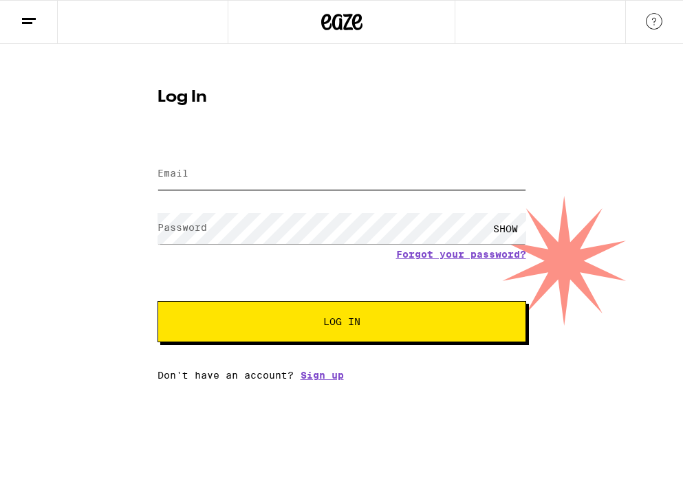
type input "[EMAIL_ADDRESS][DOMAIN_NAME]"
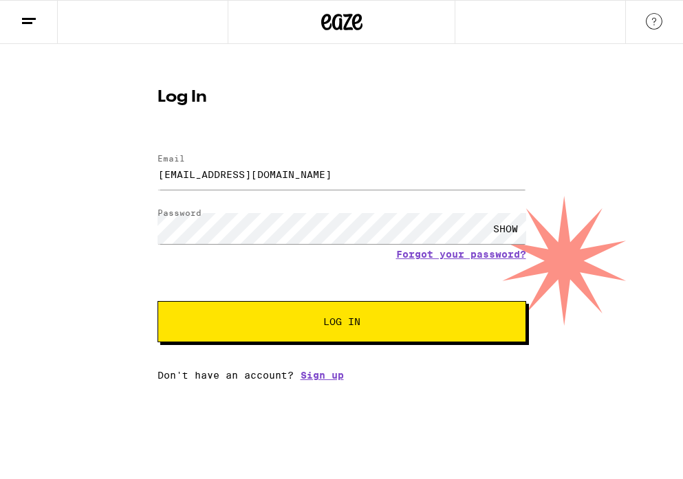
click at [271, 342] on button "Log In" at bounding box center [341, 321] width 369 height 41
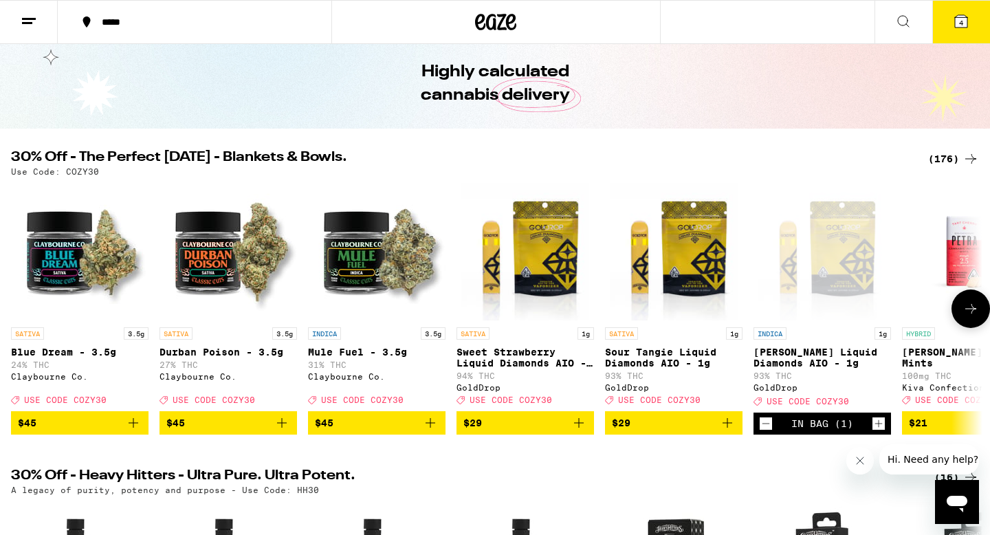
scroll to position [61, 0]
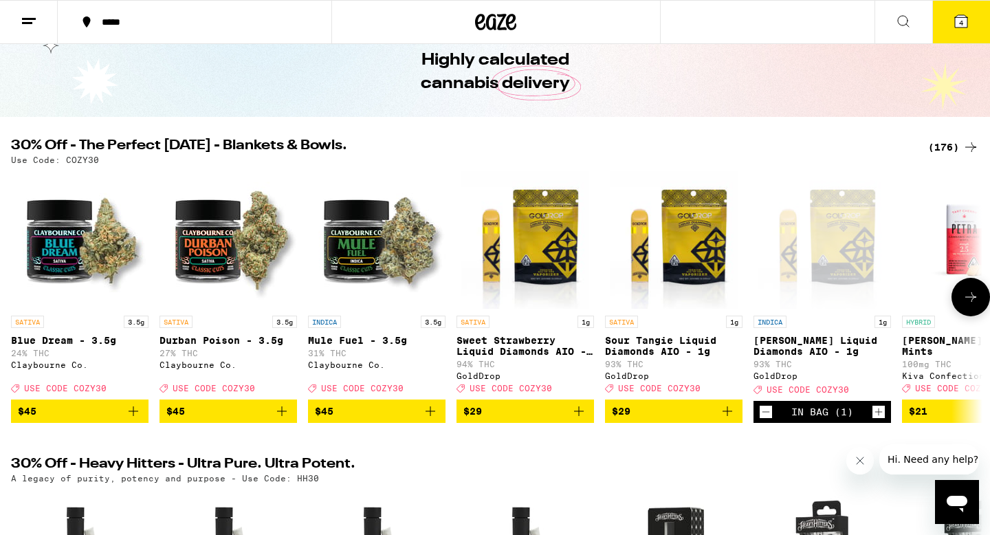
click at [682, 302] on icon at bounding box center [970, 297] width 11 height 10
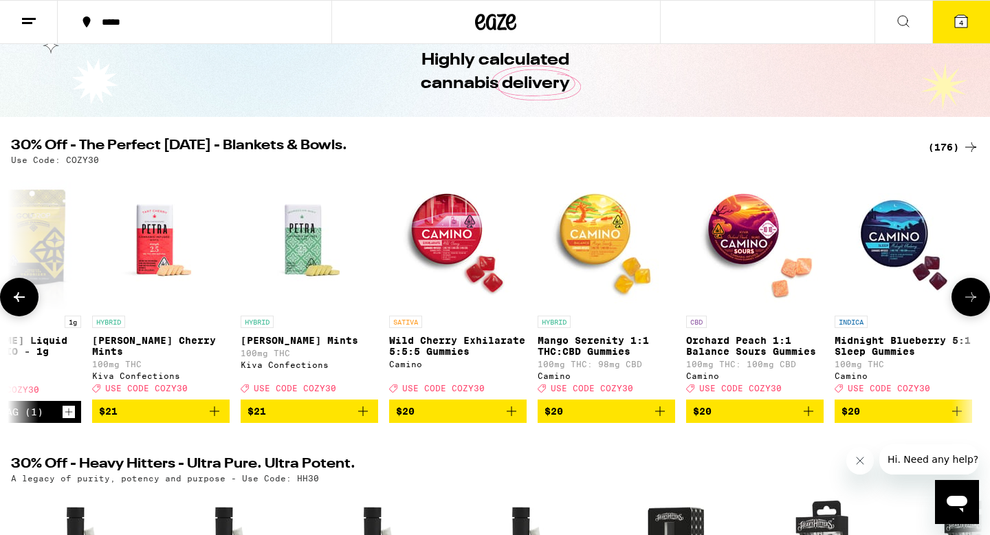
scroll to position [0, 818]
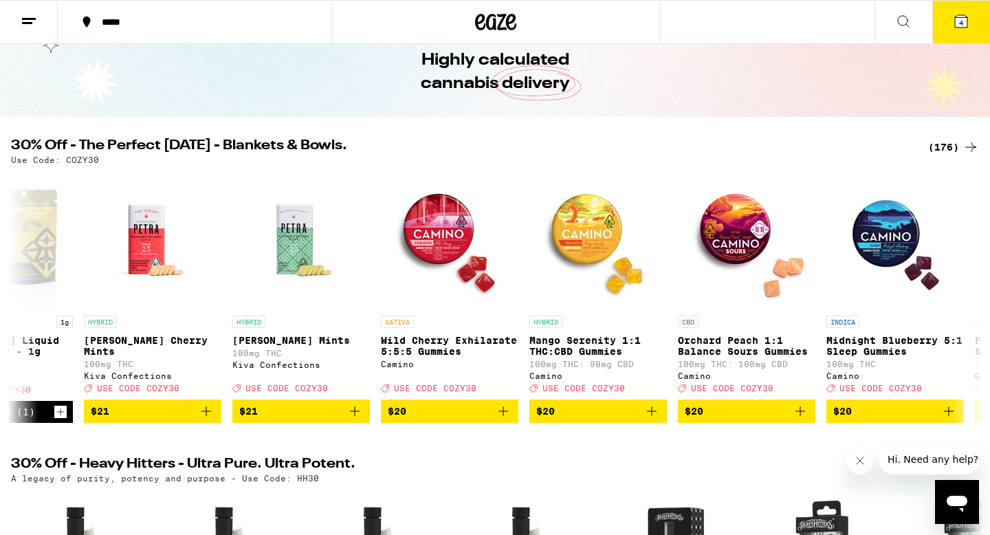
click at [682, 142] on icon at bounding box center [971, 147] width 17 height 17
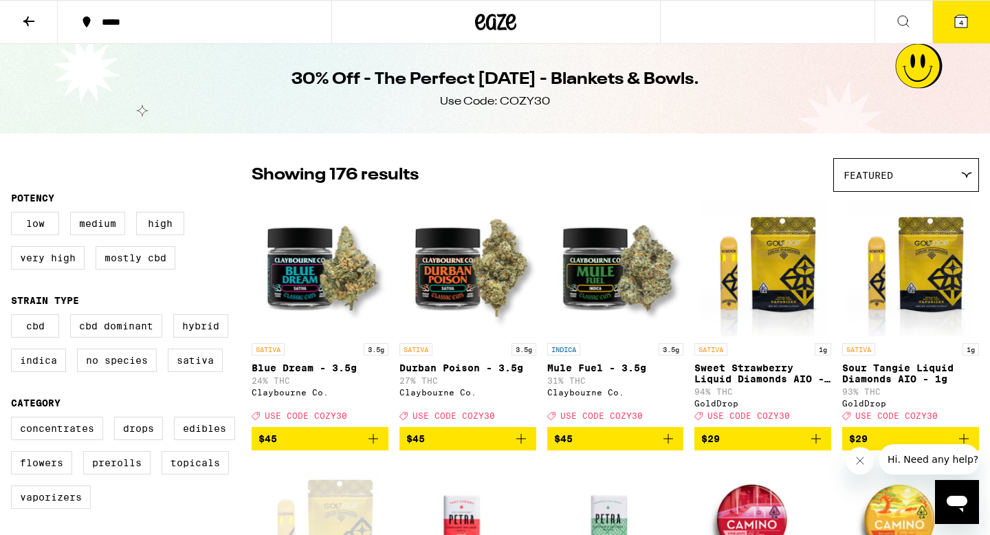
click at [32, 16] on icon at bounding box center [29, 21] width 17 height 17
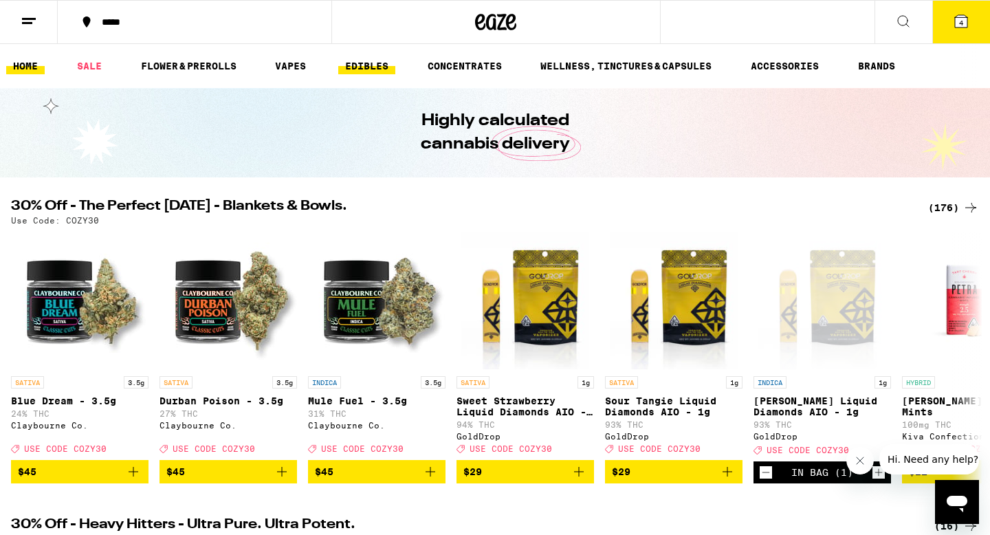
click at [374, 59] on link "EDIBLES" at bounding box center [366, 66] width 57 height 17
click at [374, 65] on link "EDIBLES" at bounding box center [366, 66] width 57 height 17
click at [369, 65] on link "EDIBLES" at bounding box center [366, 66] width 57 height 17
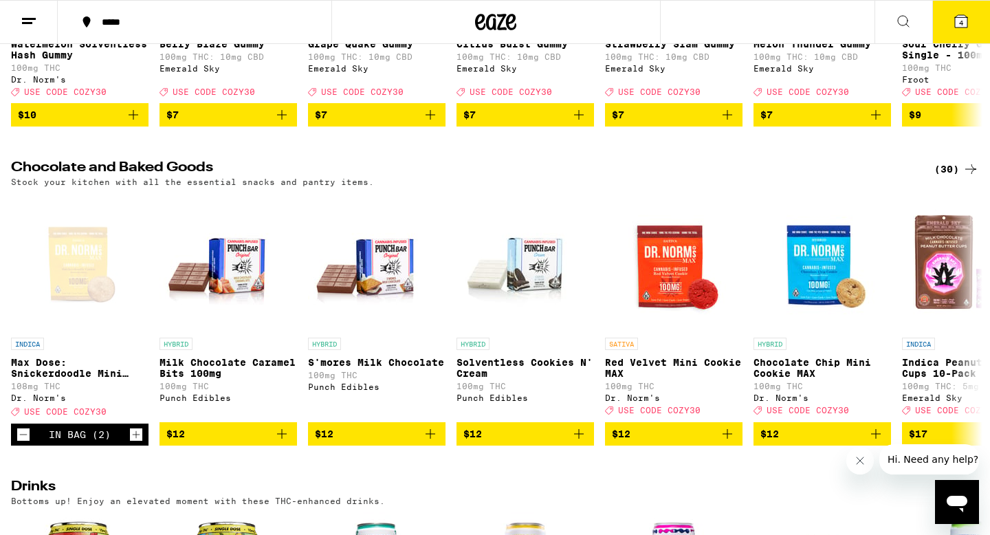
scroll to position [351, 0]
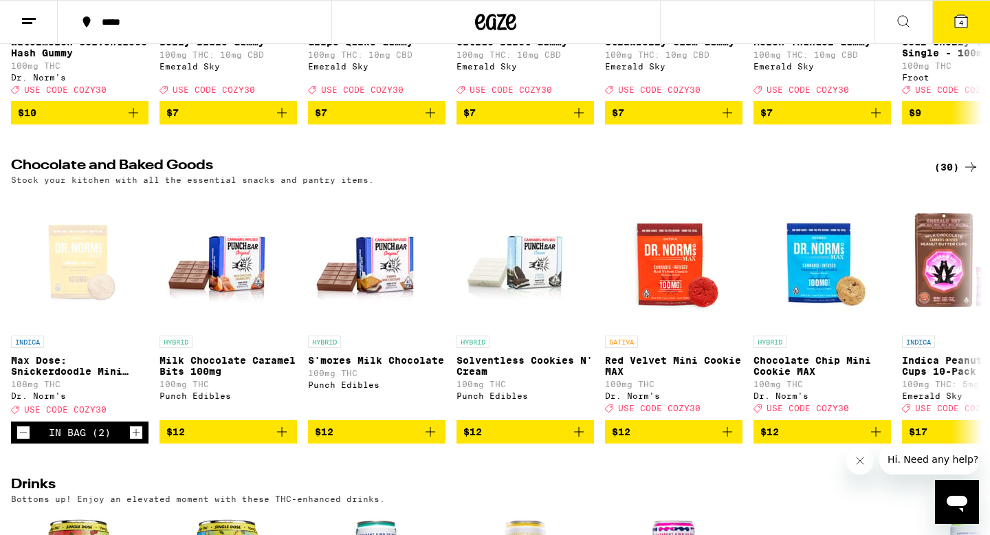
click at [682, 175] on div "(30)" at bounding box center [956, 167] width 45 height 17
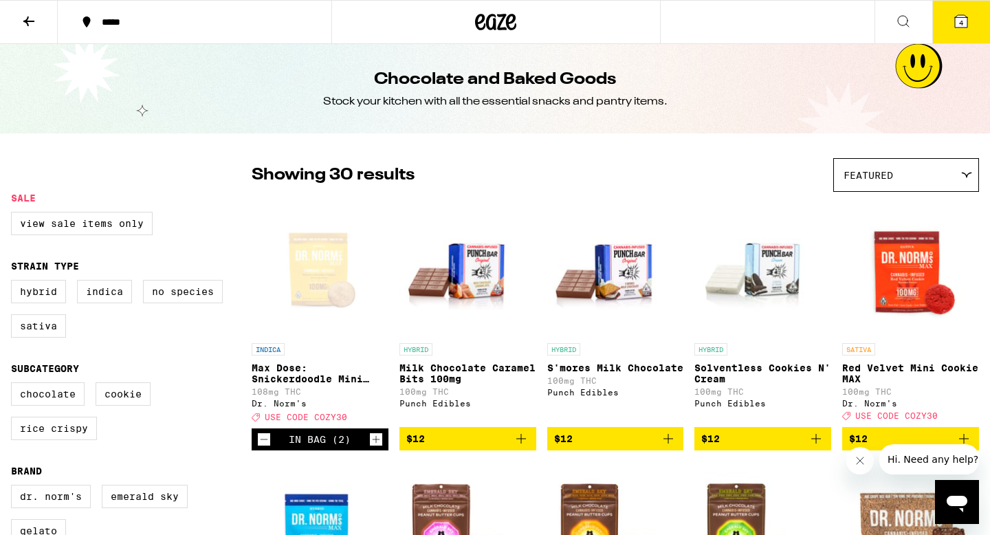
click at [340, 377] on p "Max Dose: Snickerdoodle Mini Cookie - Indica" at bounding box center [320, 373] width 137 height 22
click at [375, 446] on icon "Increment" at bounding box center [376, 439] width 12 height 17
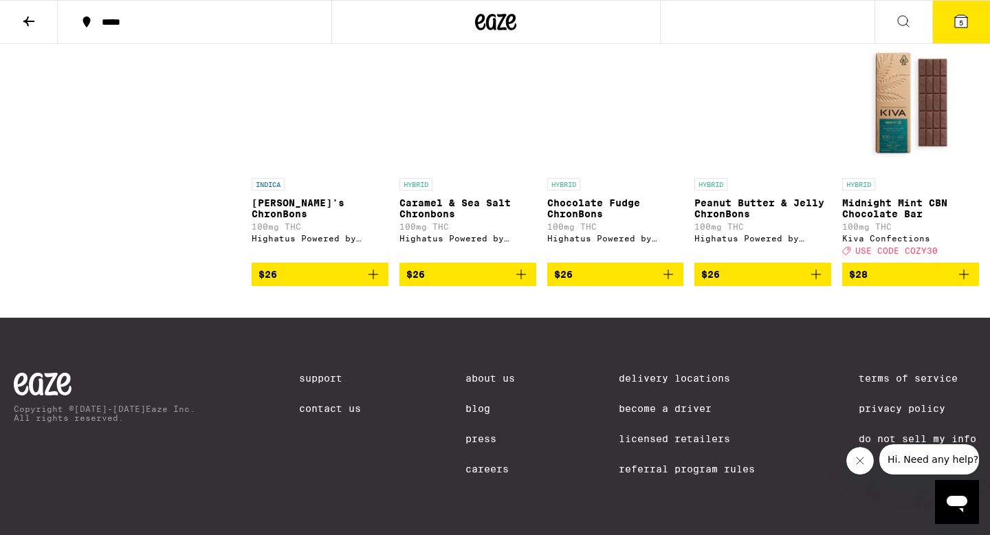
scroll to position [1537, 0]
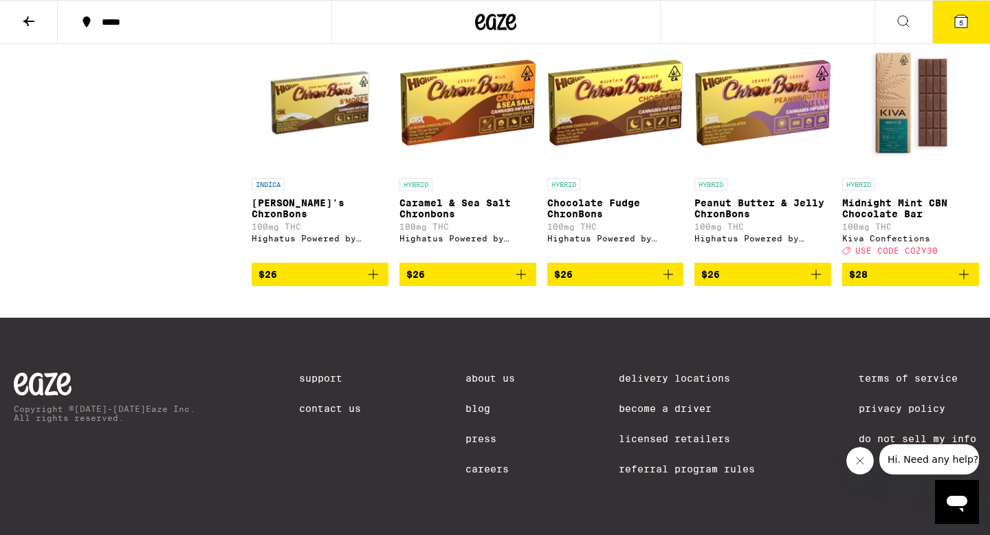
click at [570, 81] on img "Open page for Chocolate Fudge ChronBons from Highatus Powered by Cannabiotix" at bounding box center [615, 103] width 137 height 138
click at [681, 272] on button "$26" at bounding box center [615, 274] width 137 height 23
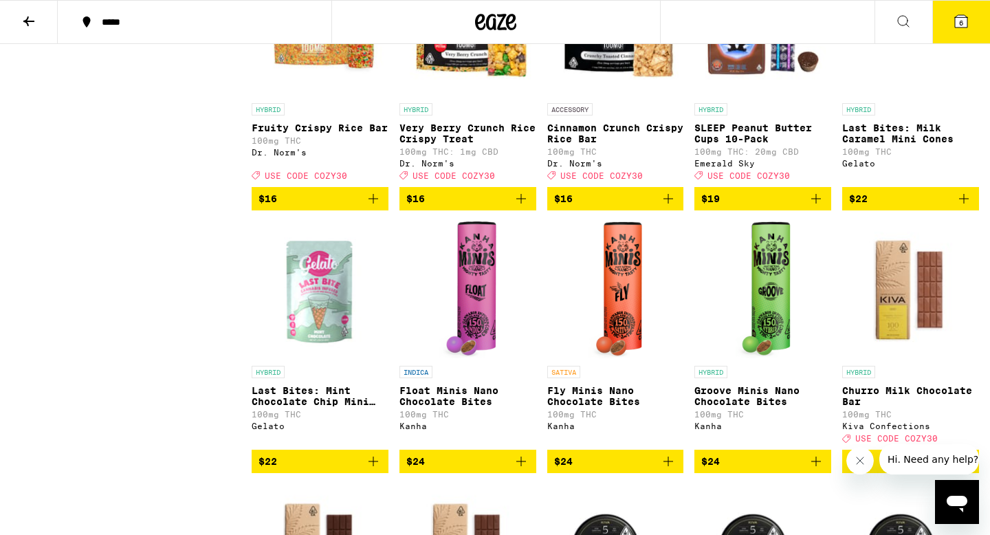
scroll to position [762, 0]
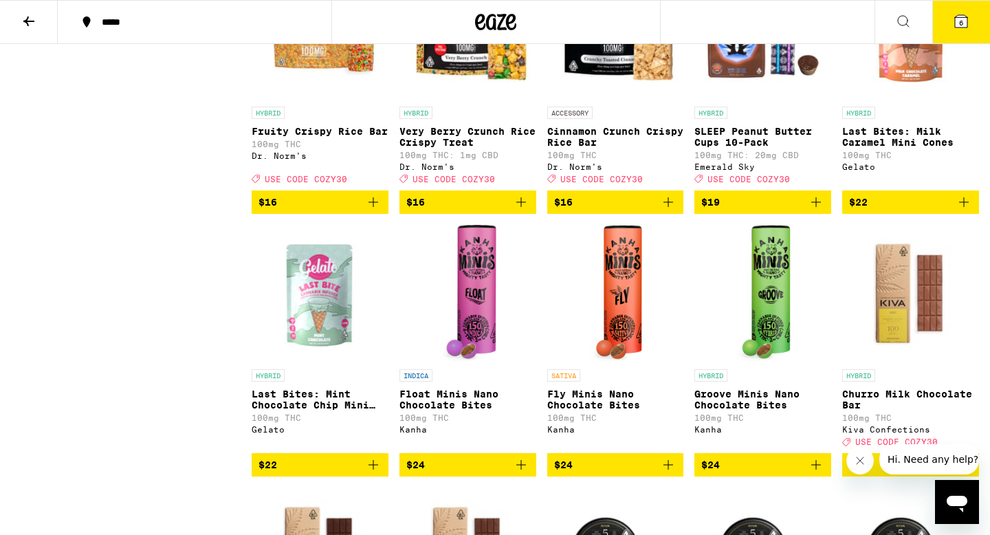
click at [344, 313] on img "Open page for Last Bites: Mint Chocolate Chip Mini Cones from Gelato" at bounding box center [320, 294] width 137 height 138
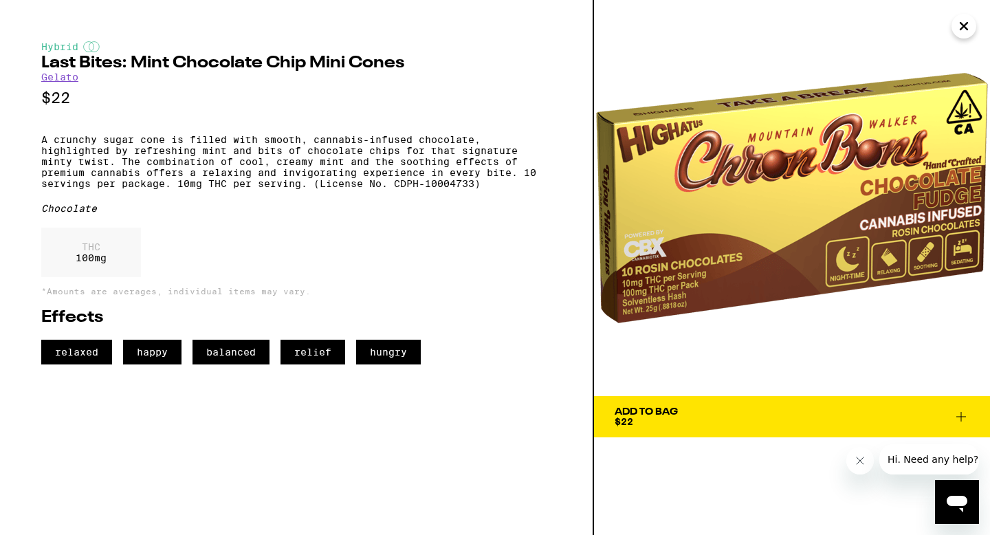
click at [682, 25] on icon "Close" at bounding box center [964, 26] width 17 height 21
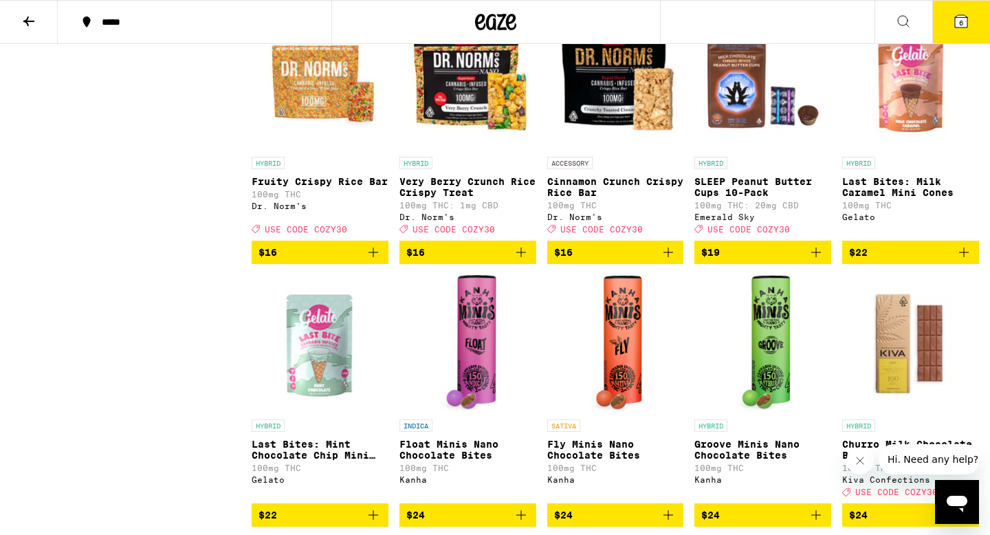
scroll to position [803, 0]
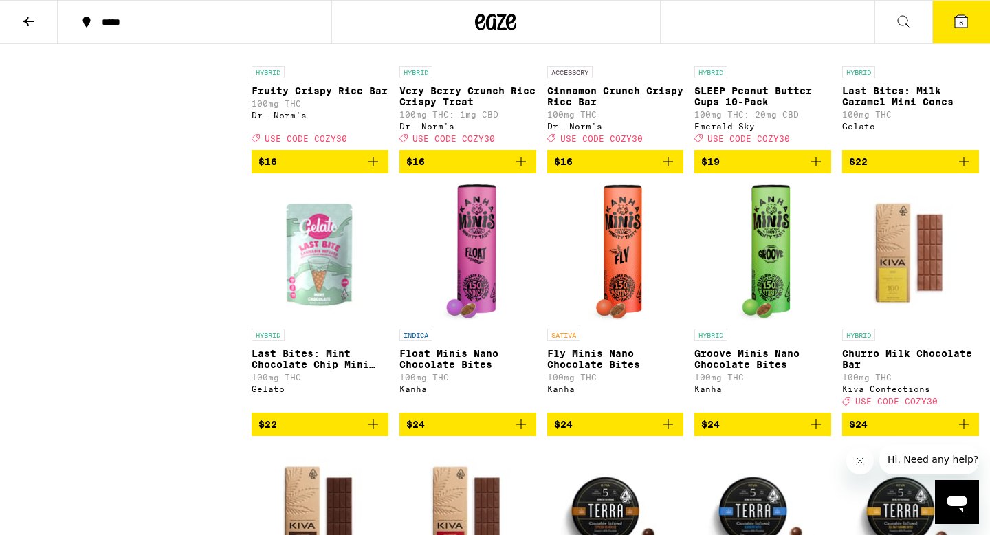
click at [380, 432] on icon "Add to bag" at bounding box center [373, 424] width 17 height 17
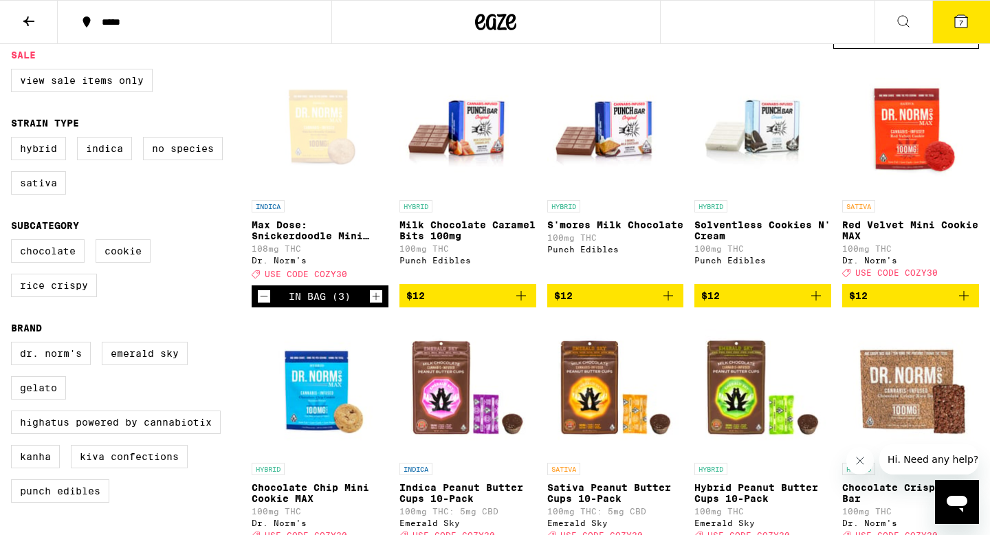
scroll to position [0, 0]
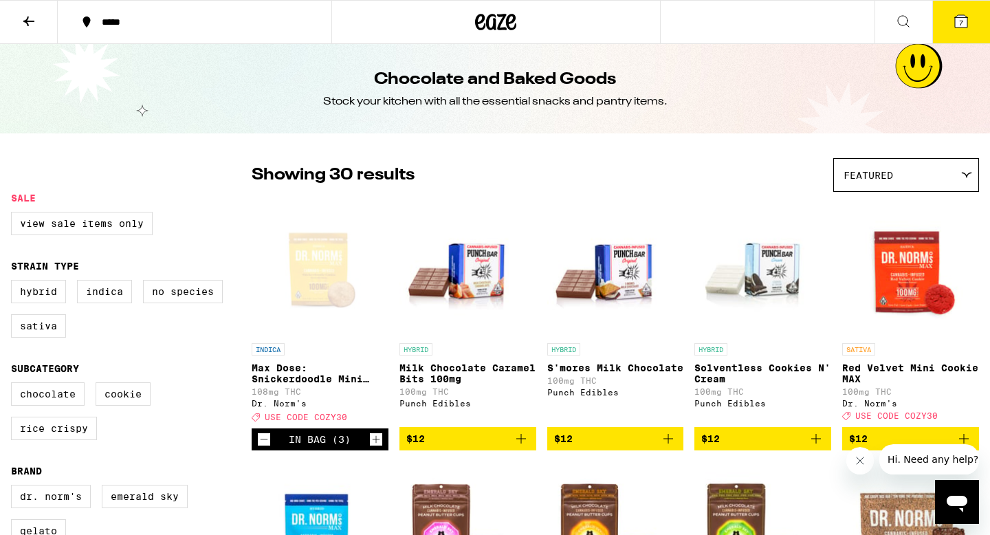
click at [22, 17] on icon at bounding box center [29, 21] width 17 height 17
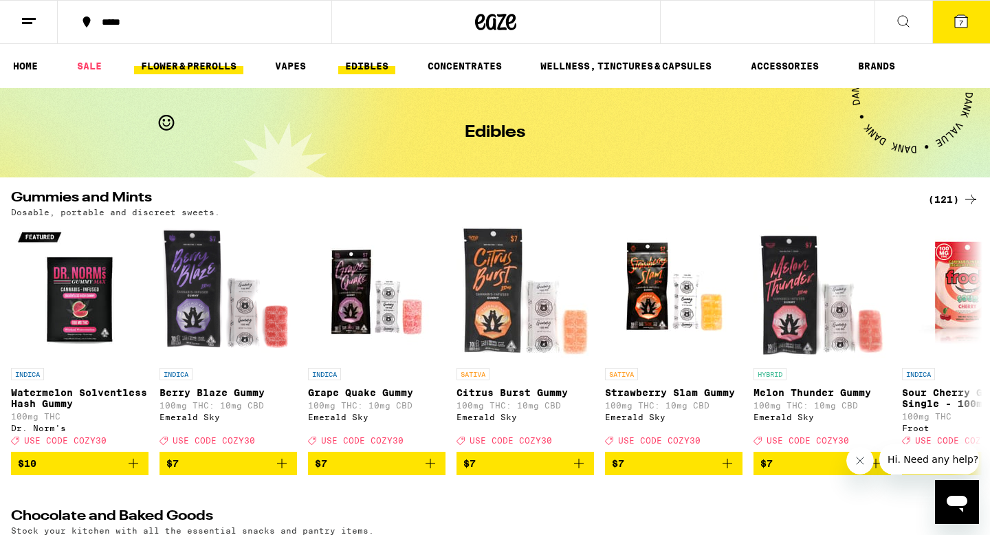
click at [208, 67] on link "FLOWER & PREROLLS" at bounding box center [188, 66] width 109 height 17
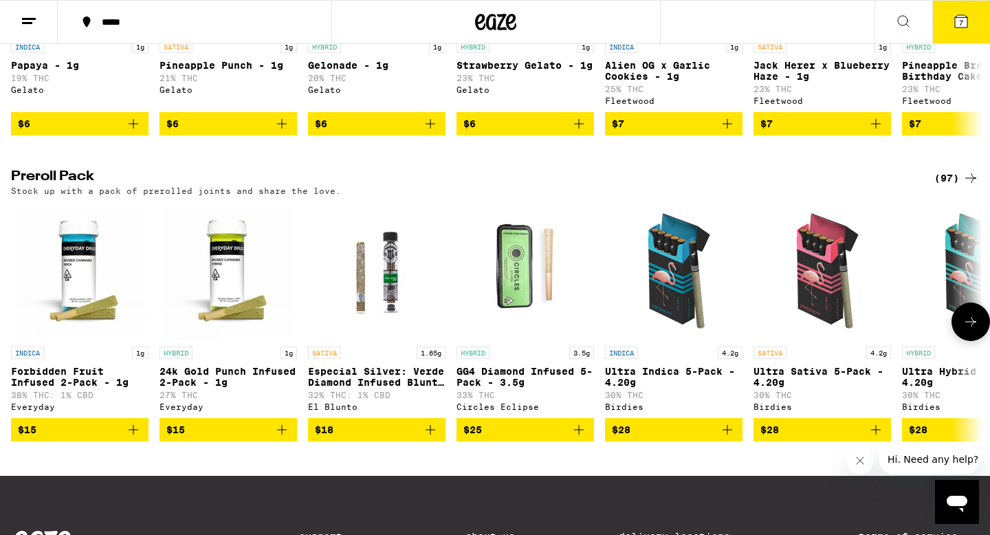
scroll to position [852, 0]
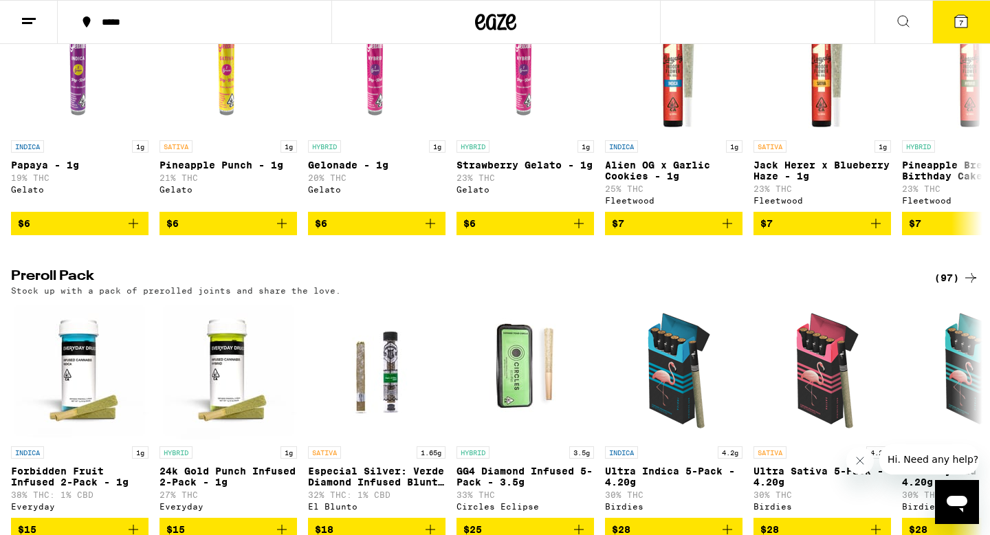
click at [69, 286] on h2 "Preroll Pack" at bounding box center [461, 278] width 901 height 17
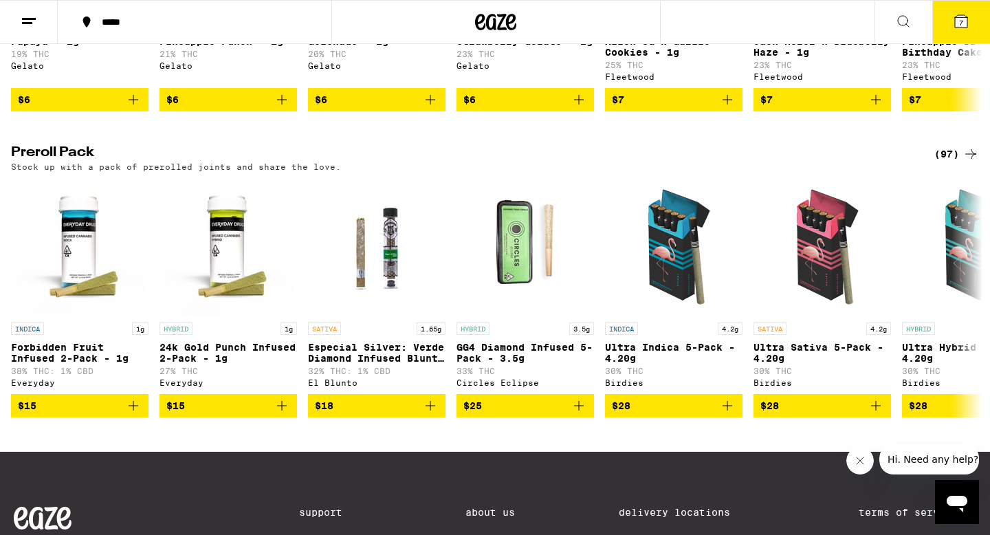
scroll to position [976, 0]
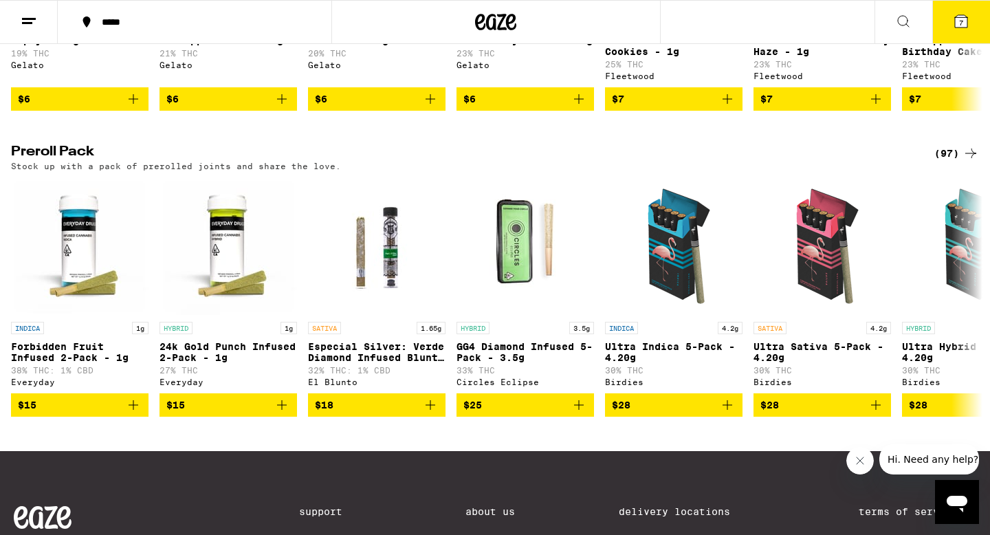
click at [682, 171] on div "Stock up with a pack of prerolled joints and share the love." at bounding box center [495, 166] width 968 height 9
click at [682, 162] on icon at bounding box center [971, 153] width 17 height 17
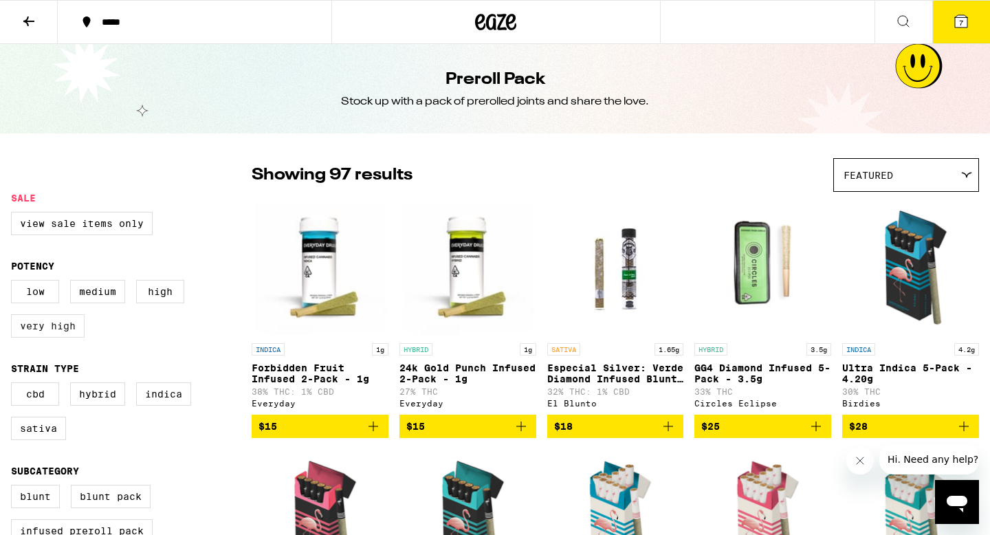
click at [63, 336] on label "Very High" at bounding box center [48, 325] width 74 height 23
click at [14, 283] on input "Very High" at bounding box center [14, 282] width 1 height 1
checkbox input "true"
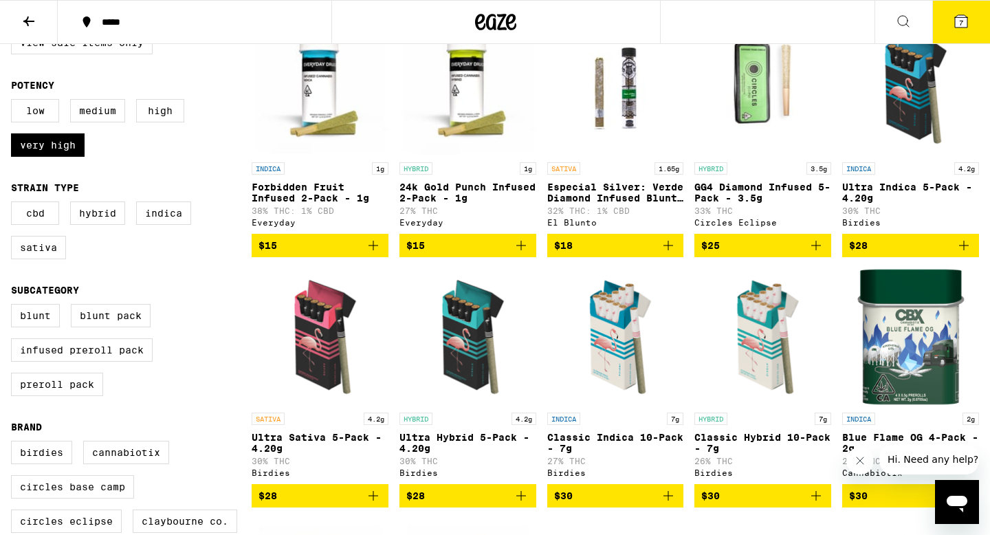
scroll to position [190, 0]
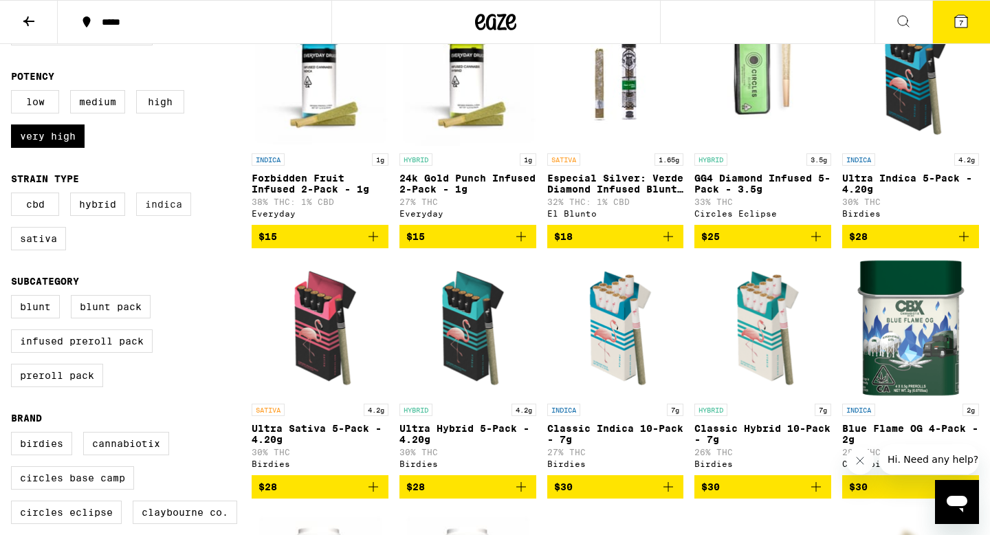
click at [162, 215] on label "Indica" at bounding box center [163, 204] width 55 height 23
click at [14, 195] on input "Indica" at bounding box center [14, 195] width 1 height 1
checkbox input "true"
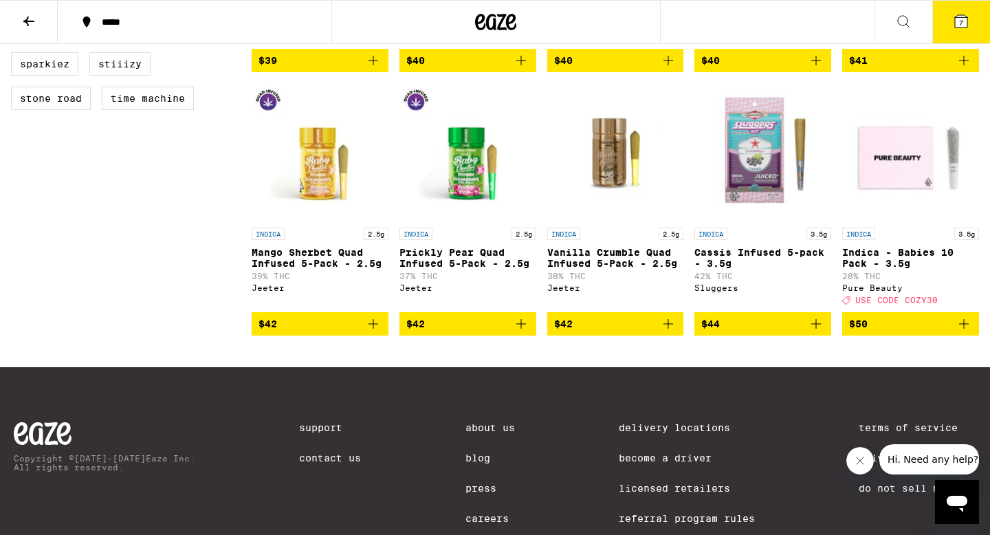
scroll to position [879, 0]
click at [682, 332] on icon "Add to bag" at bounding box center [816, 324] width 17 height 17
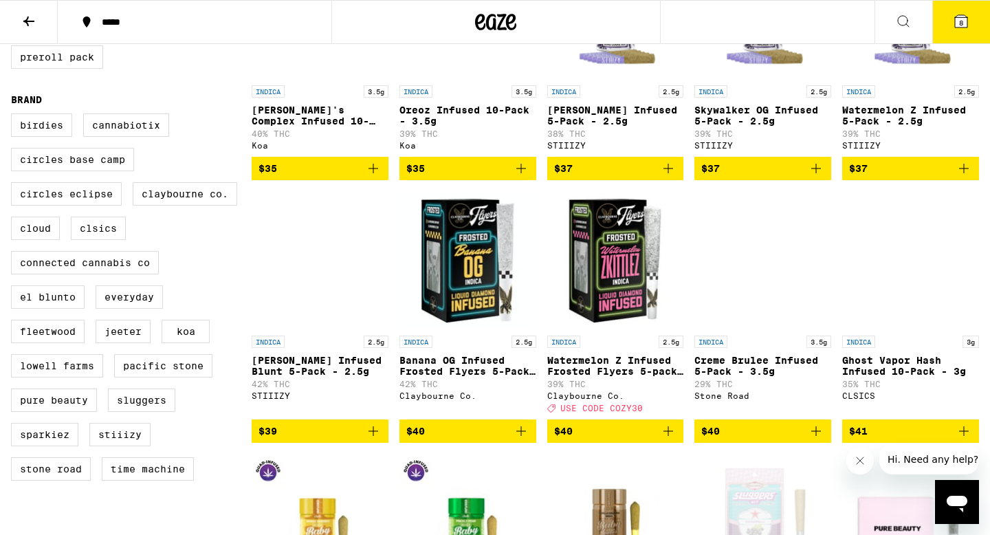
scroll to position [507, 0]
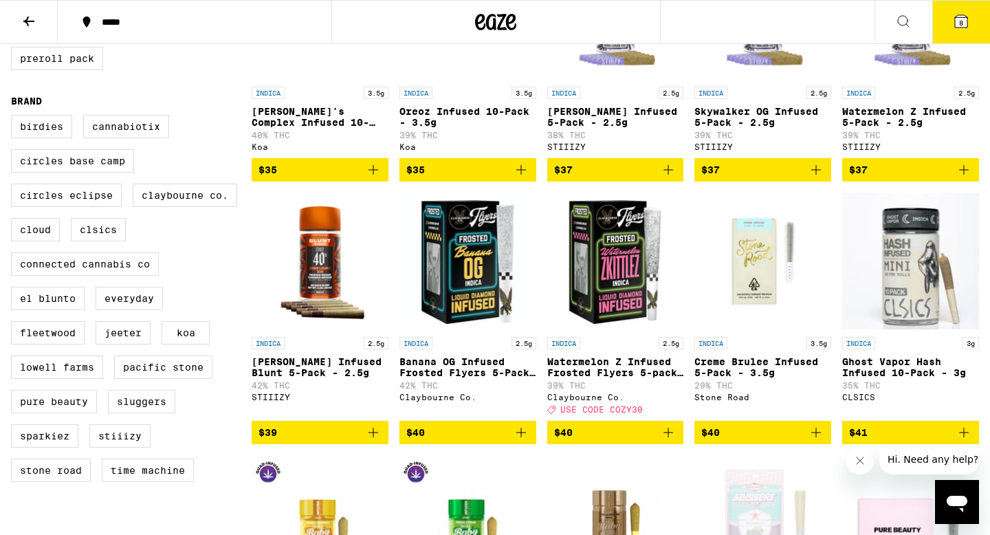
click at [670, 441] on icon "Add to bag" at bounding box center [668, 432] width 17 height 17
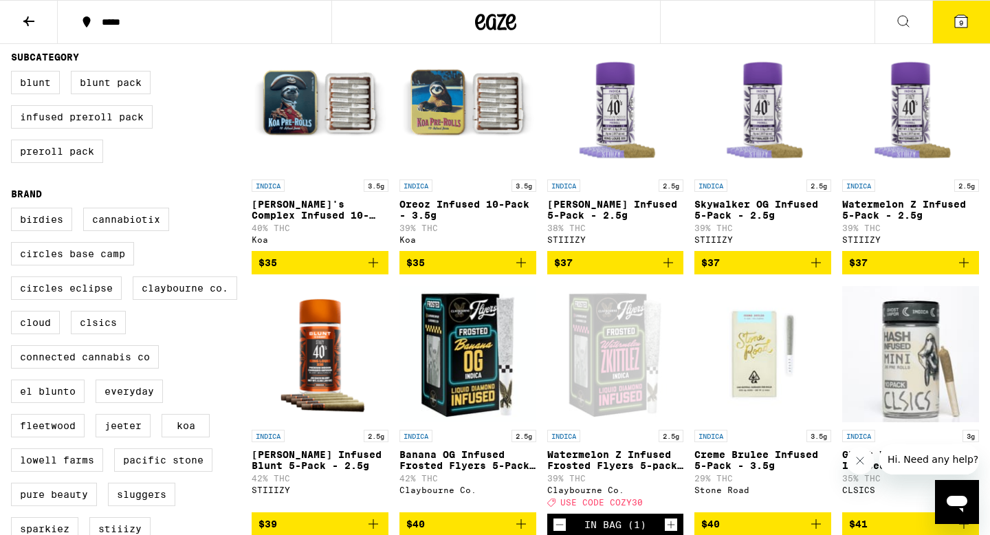
scroll to position [410, 0]
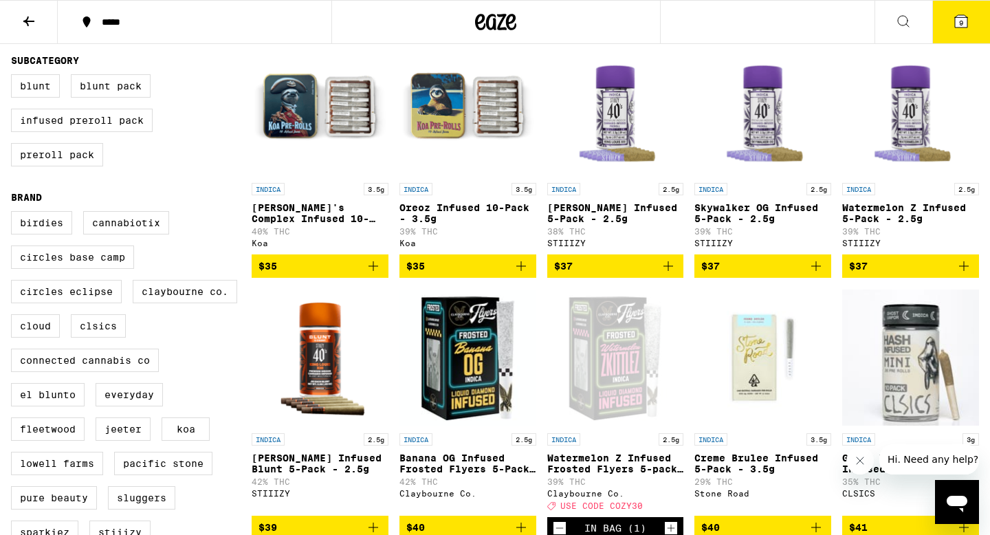
click at [375, 271] on icon "Add to bag" at bounding box center [374, 266] width 10 height 10
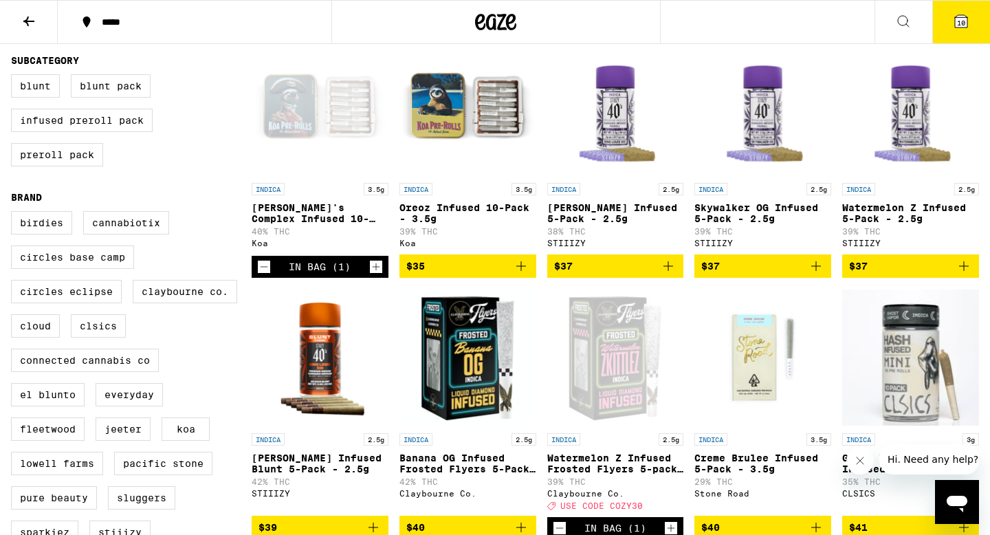
click at [682, 26] on icon at bounding box center [961, 21] width 17 height 17
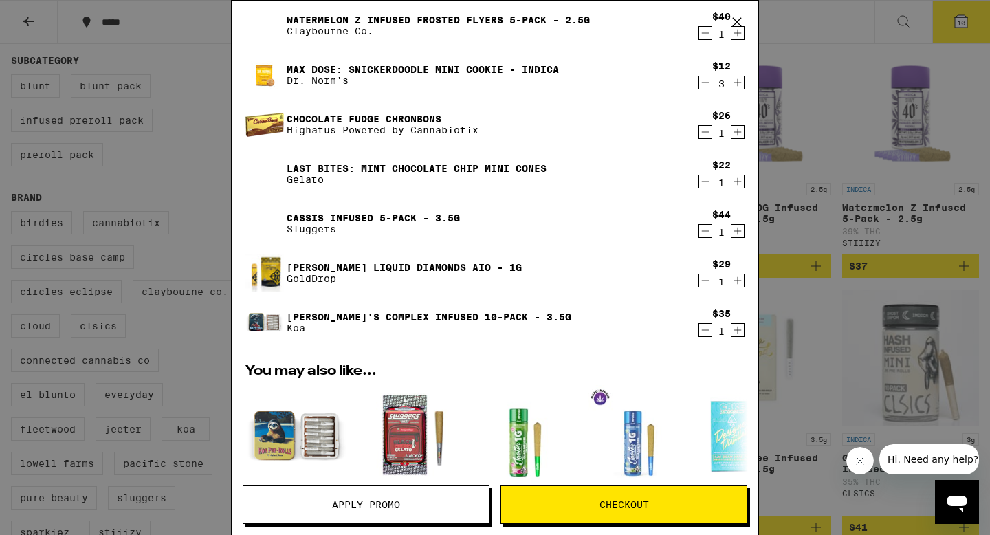
scroll to position [39, 0]
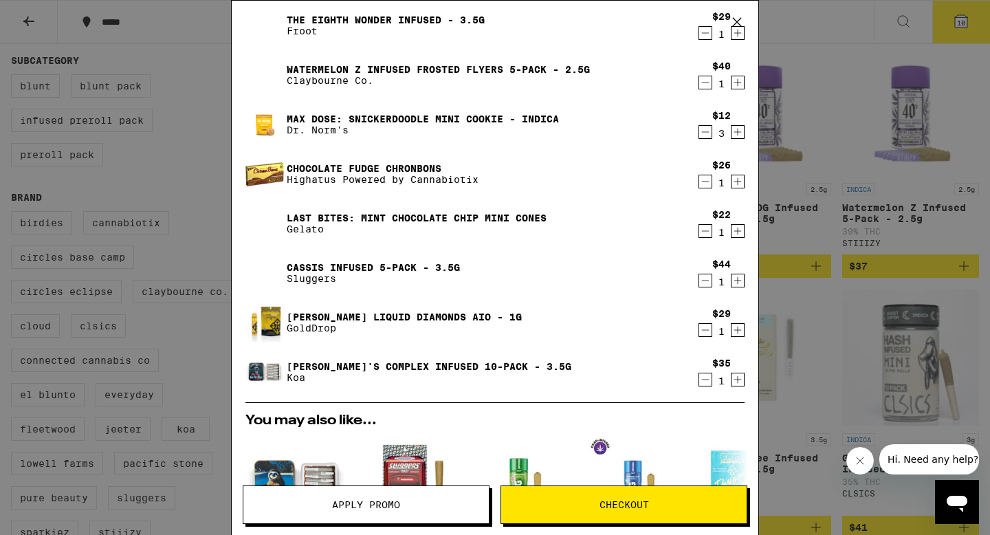
click at [682, 133] on icon "Decrement" at bounding box center [705, 132] width 12 height 17
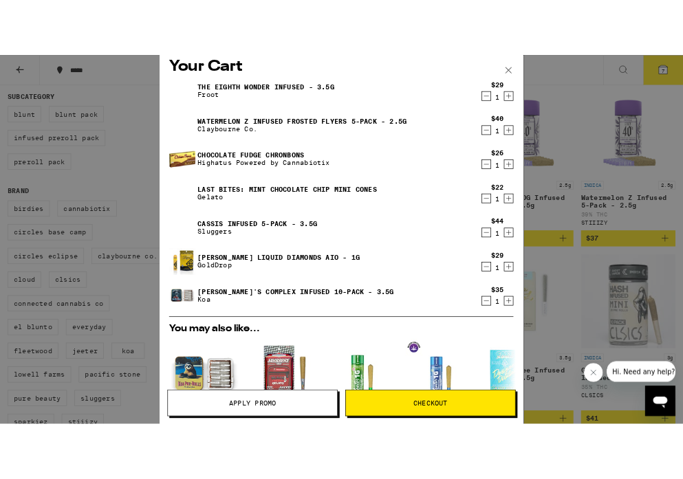
scroll to position [0, 0]
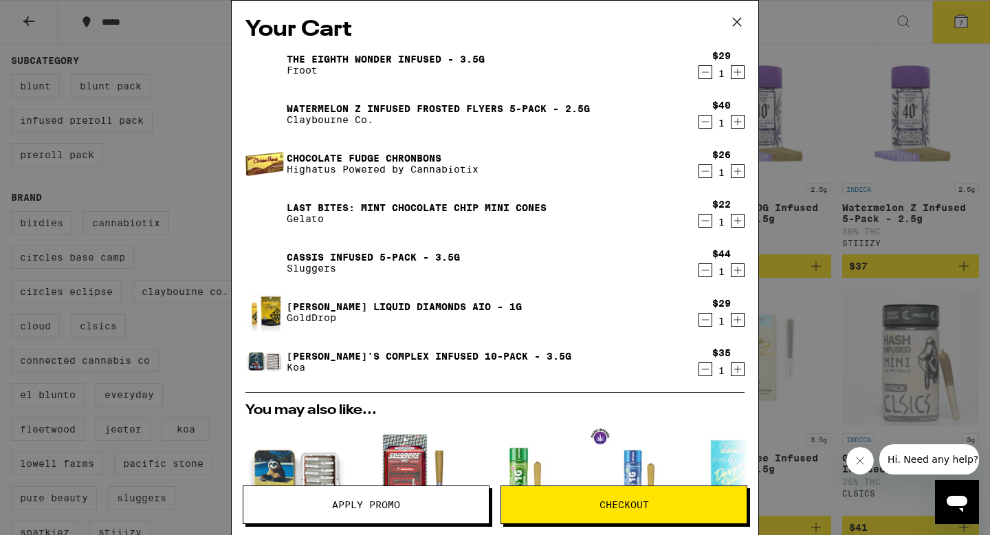
click at [682, 74] on icon "Decrement" at bounding box center [705, 72] width 12 height 17
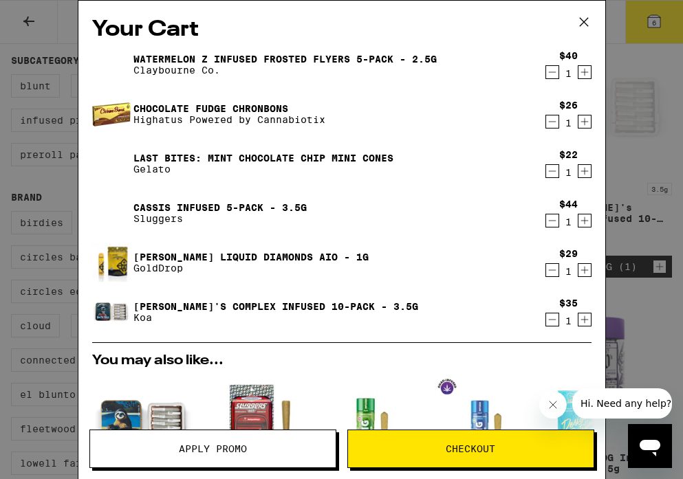
click at [551, 72] on icon "Decrement" at bounding box center [552, 72] width 12 height 17
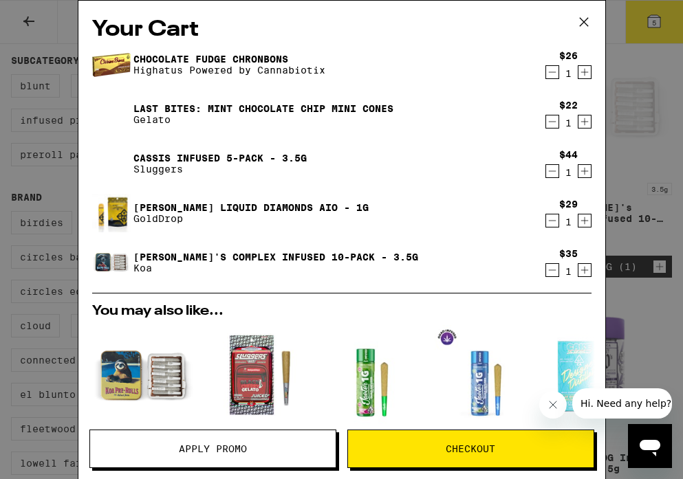
click at [468, 451] on span "Checkout" at bounding box center [471, 449] width 50 height 10
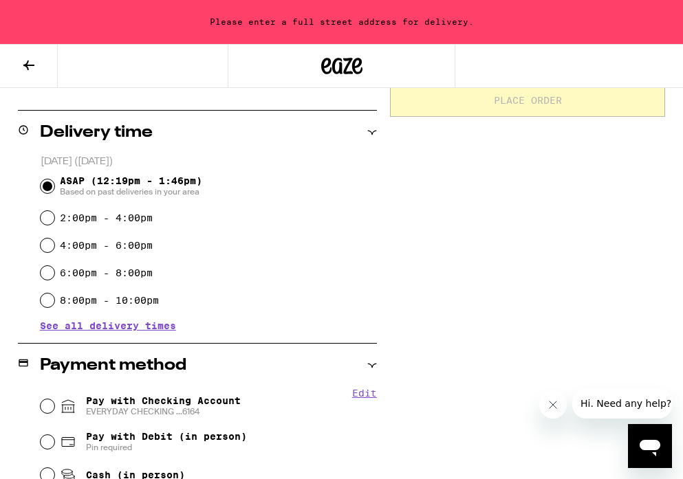
scroll to position [113, 0]
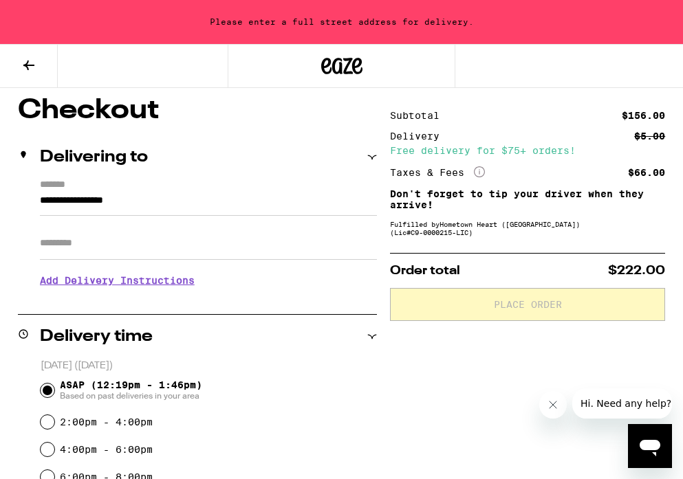
click at [28, 65] on icon at bounding box center [29, 65] width 17 height 17
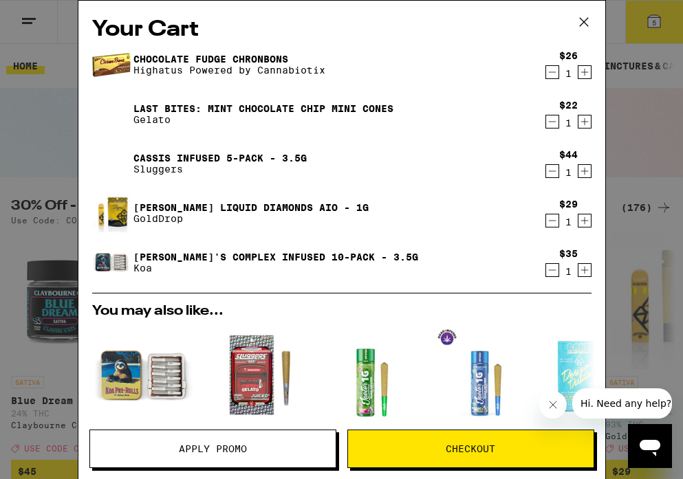
click at [585, 19] on icon at bounding box center [583, 22] width 21 height 21
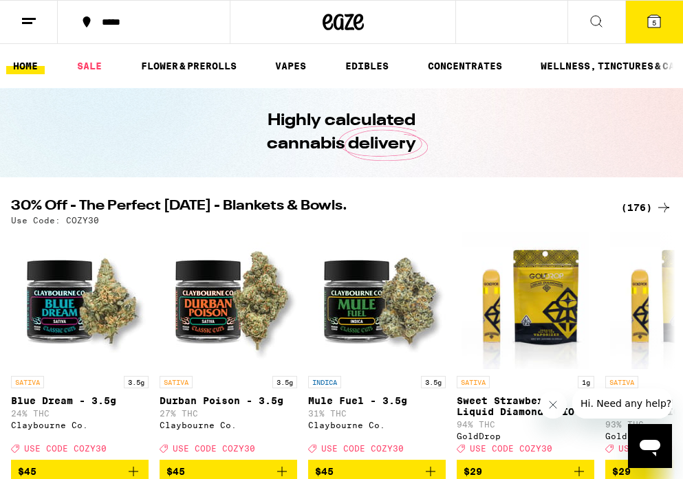
click at [659, 36] on button "5" at bounding box center [654, 22] width 58 height 43
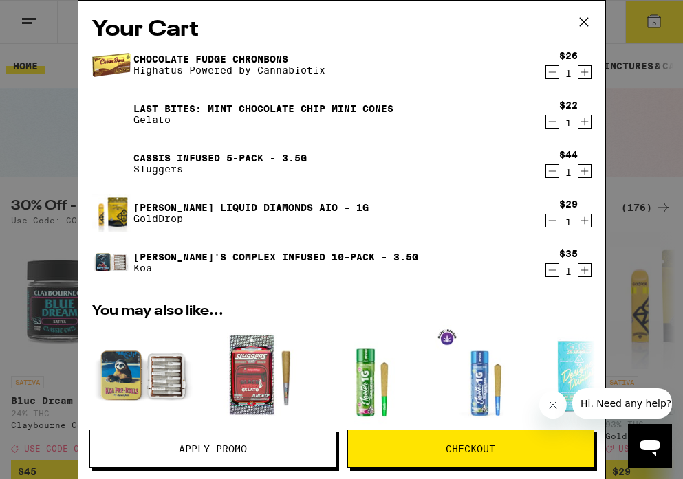
click at [270, 449] on span "Apply Promo" at bounding box center [212, 449] width 245 height 10
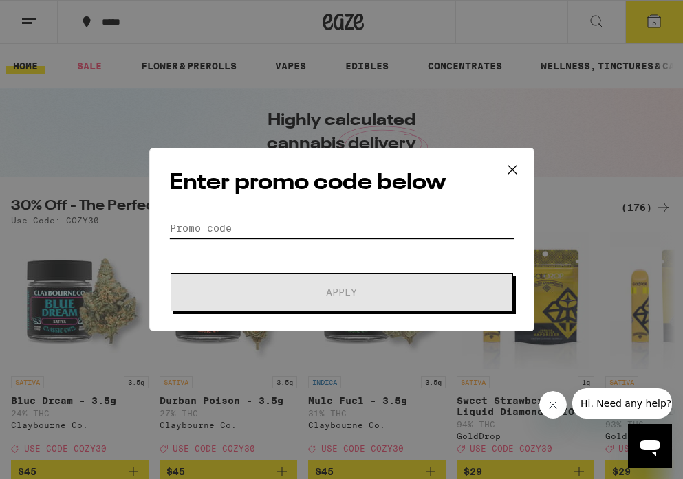
click at [316, 228] on input "Promo Code" at bounding box center [341, 228] width 345 height 21
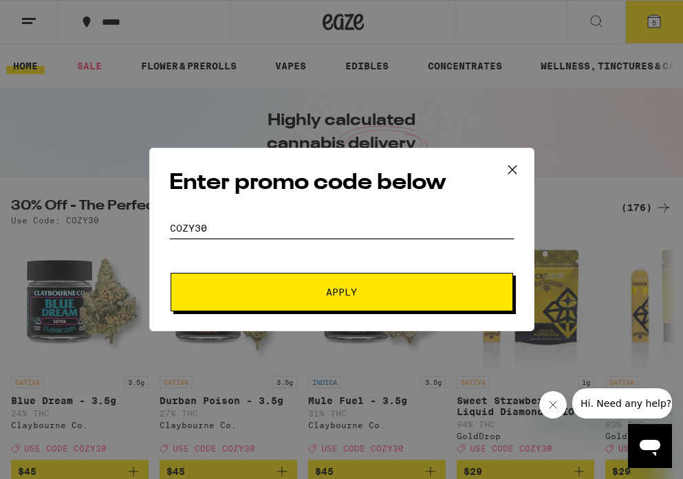
type input "COZY30"
click at [276, 296] on span "Apply" at bounding box center [342, 292] width 248 height 10
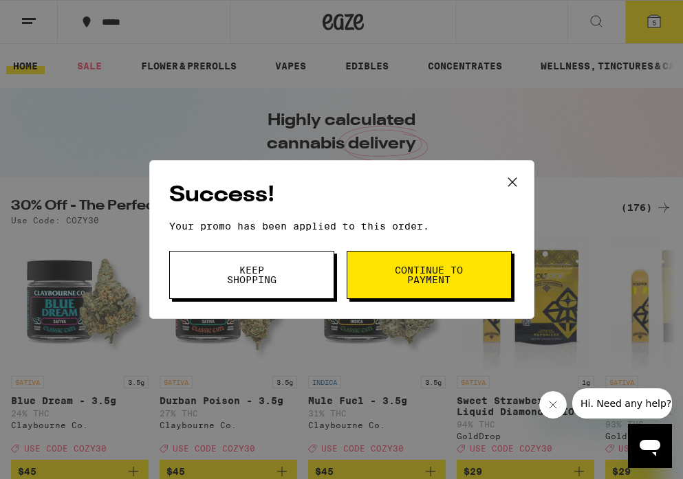
click at [379, 275] on button "Continue to payment" at bounding box center [429, 275] width 165 height 48
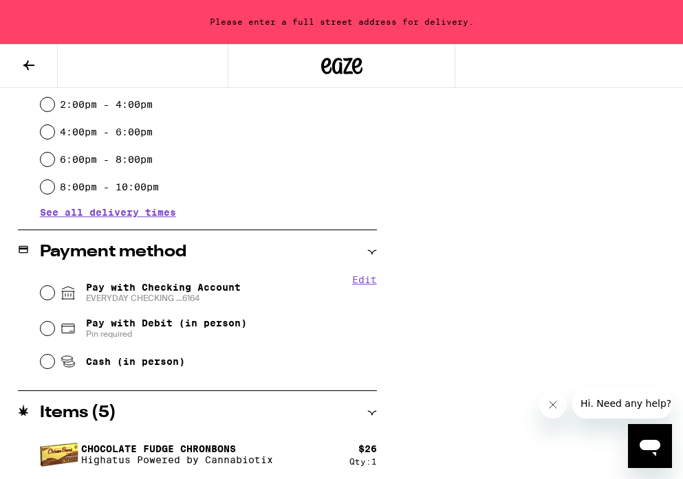
scroll to position [434, 0]
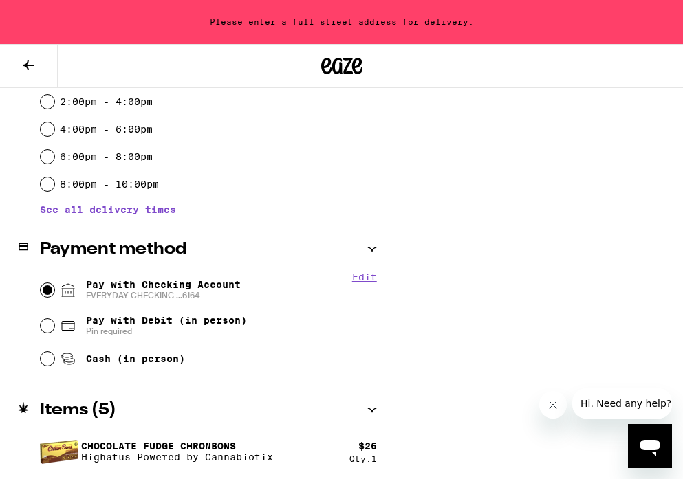
click at [52, 289] on input "Pay with Checking Account EVERYDAY CHECKING ...6164" at bounding box center [48, 290] width 14 height 14
radio input "true"
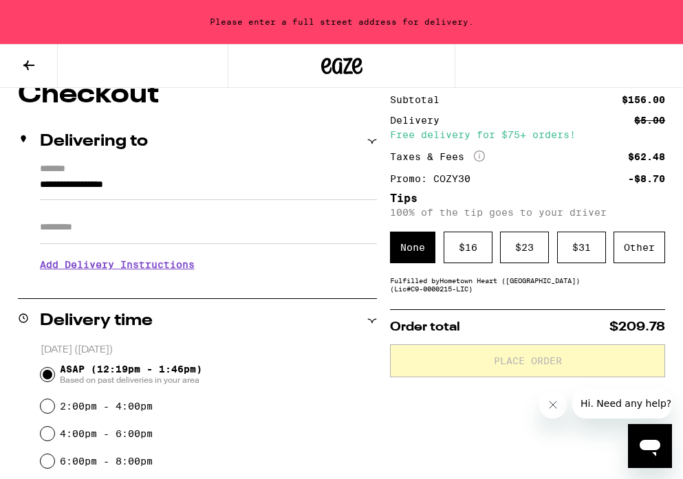
scroll to position [123, 0]
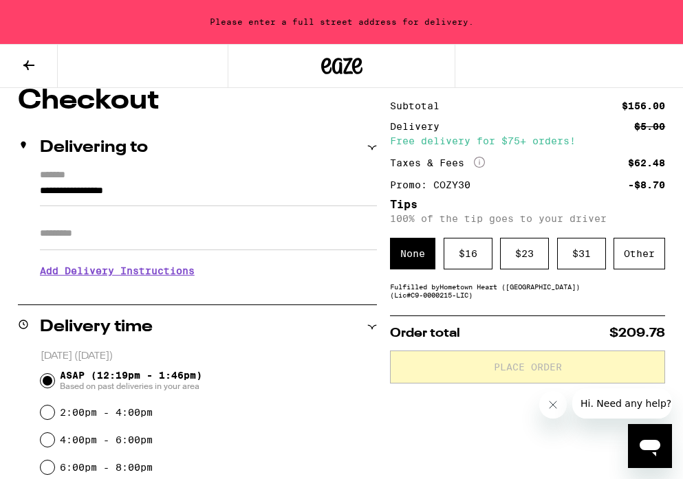
drag, startPoint x: 162, startPoint y: 194, endPoint x: 13, endPoint y: 194, distance: 149.2
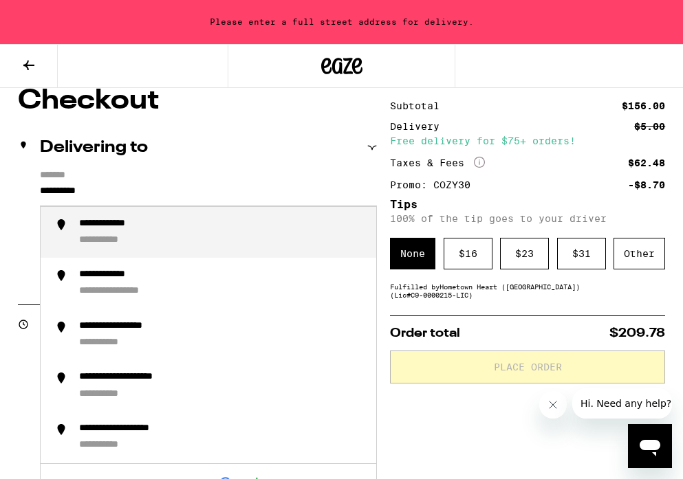
click at [65, 234] on li "**********" at bounding box center [209, 233] width 336 height 52
type input "**********"
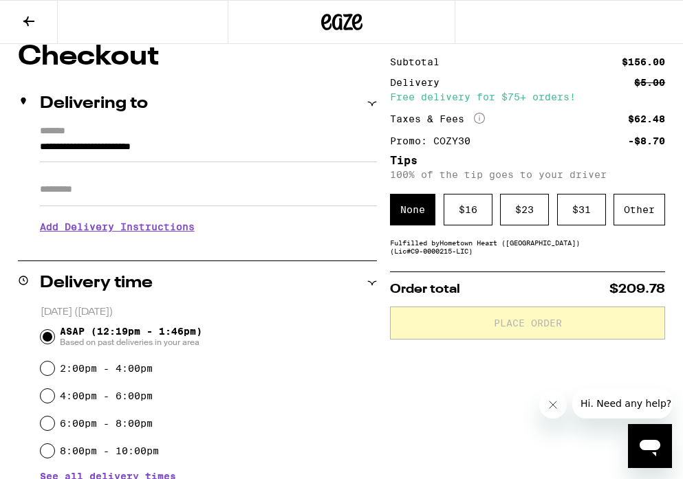
scroll to position [79, 0]
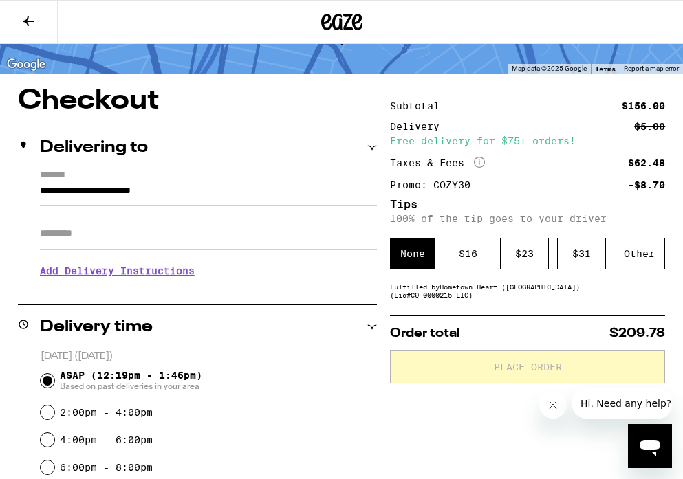
click at [73, 241] on input "Apt/Suite" at bounding box center [208, 233] width 337 height 33
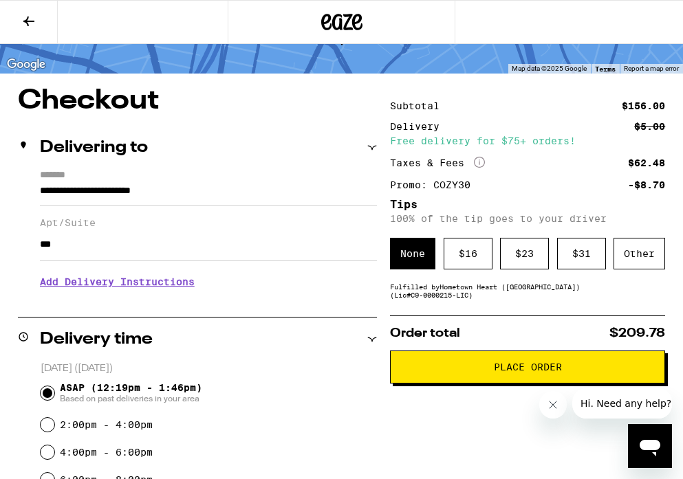
type input "***"
click at [133, 291] on h3 "Add Delivery Instructions" at bounding box center [208, 282] width 337 height 32
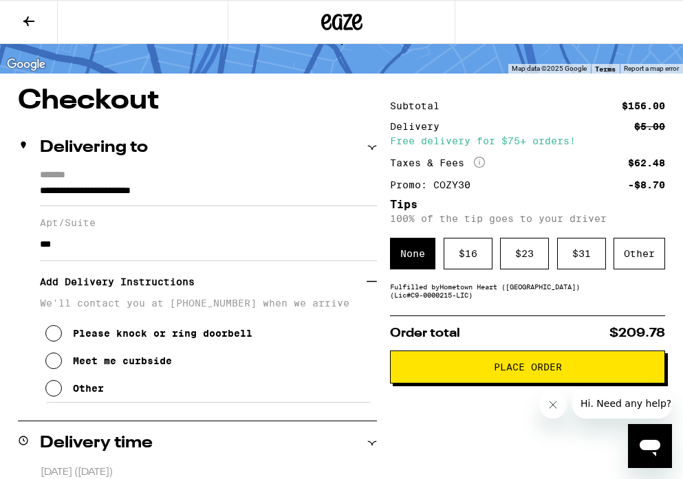
click at [58, 366] on icon at bounding box center [53, 361] width 17 height 17
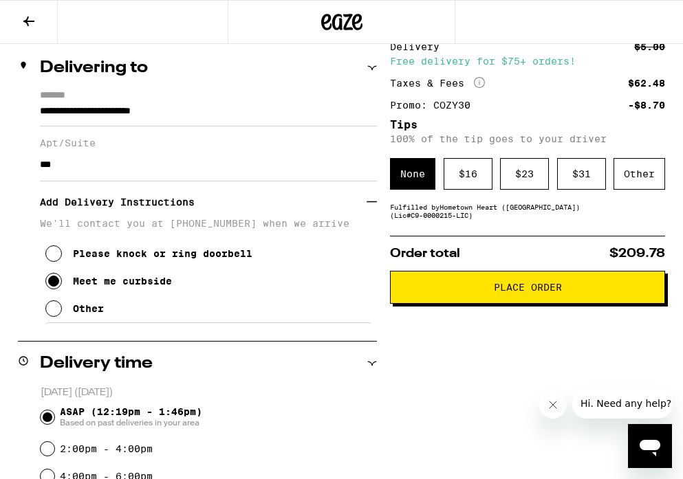
scroll to position [144, 0]
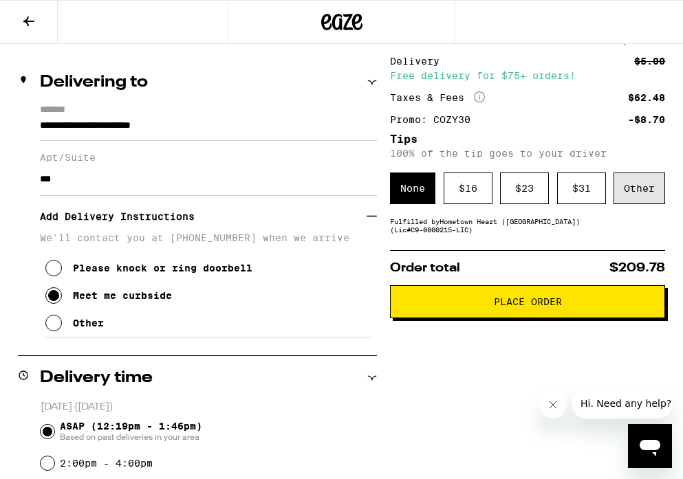
click at [627, 187] on div "Other" at bounding box center [639, 189] width 52 height 32
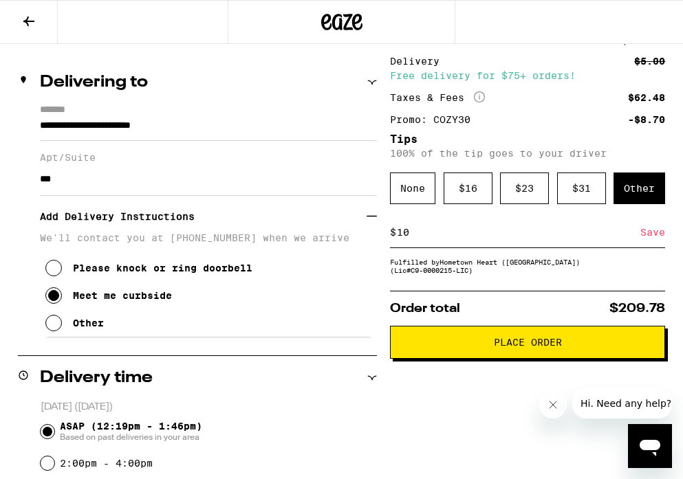
type input "10"
click at [525, 347] on span "Place Order" at bounding box center [528, 343] width 68 height 10
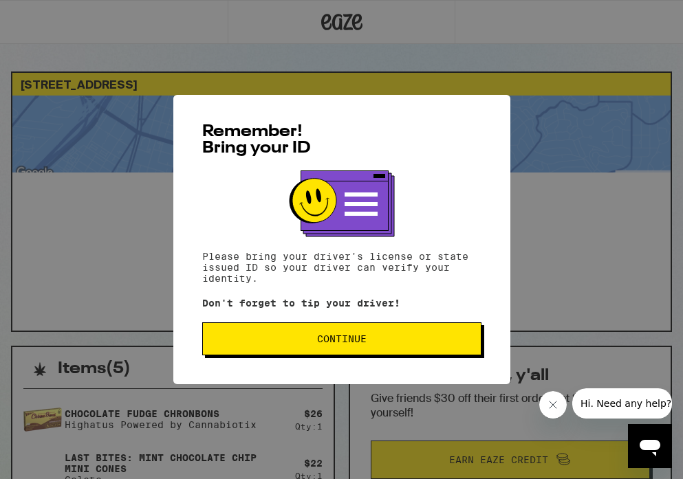
click at [478, 331] on button "Continue" at bounding box center [341, 338] width 279 height 33
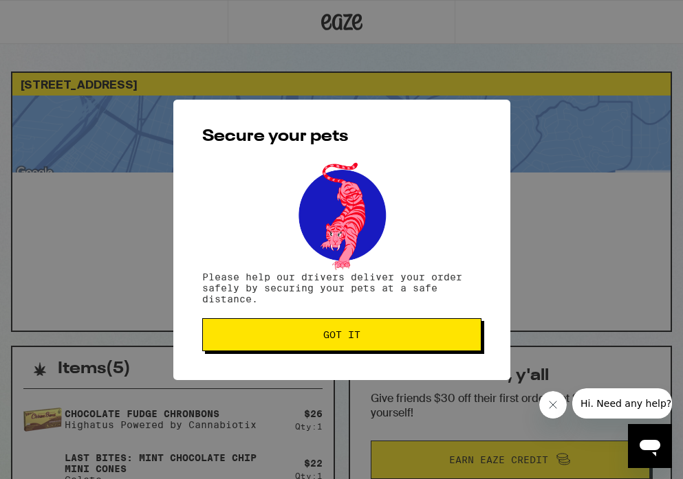
click at [467, 338] on span "Got it" at bounding box center [342, 335] width 256 height 10
